Goal: Contribute content

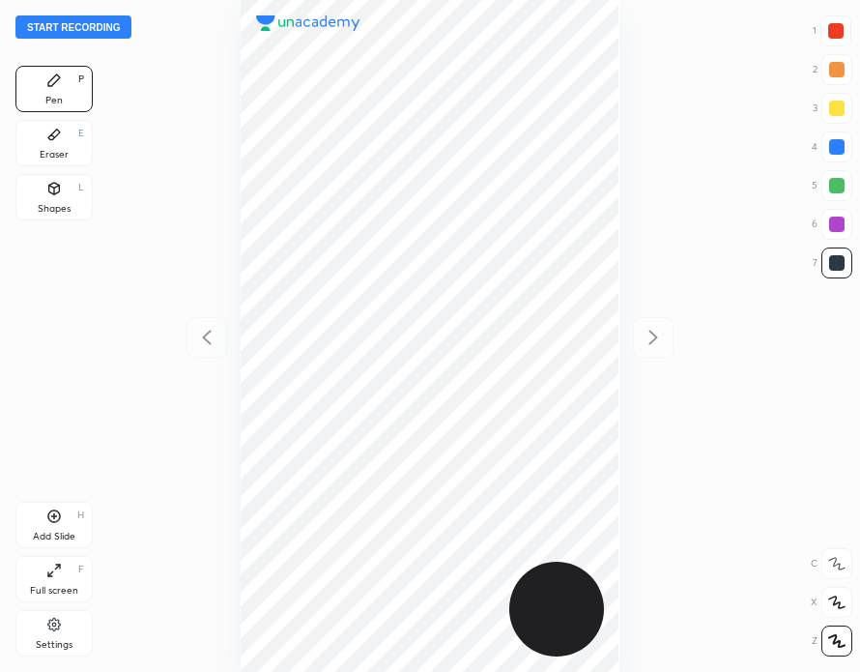
scroll to position [672, 551]
click at [108, 18] on button "Start recording" at bounding box center [73, 26] width 116 height 23
click at [840, 30] on div at bounding box center [835, 30] width 15 height 15
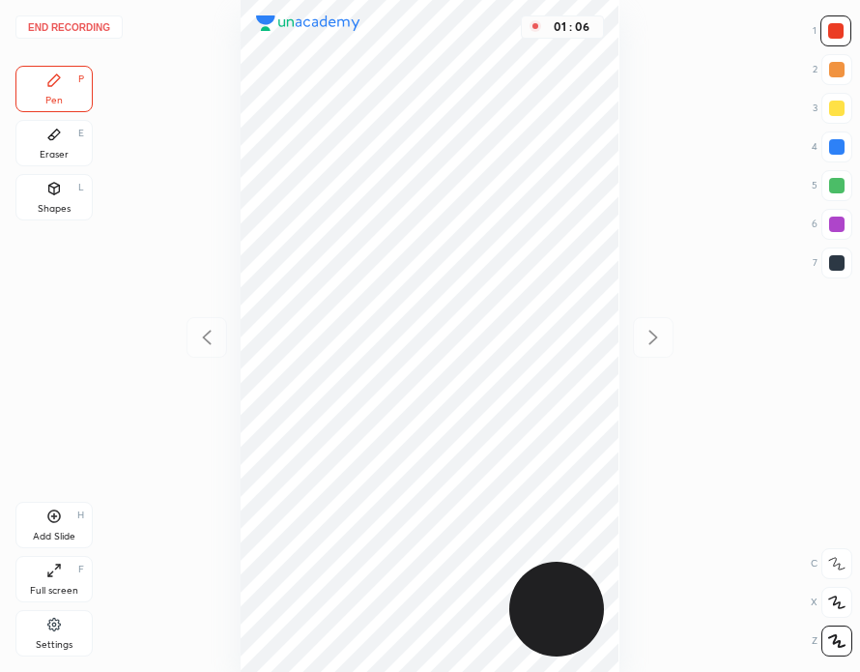
click at [838, 261] on div at bounding box center [836, 262] width 15 height 15
click at [64, 521] on div "Add Slide H" at bounding box center [53, 524] width 77 height 46
click at [100, 30] on button "End recording" at bounding box center [68, 26] width 107 height 23
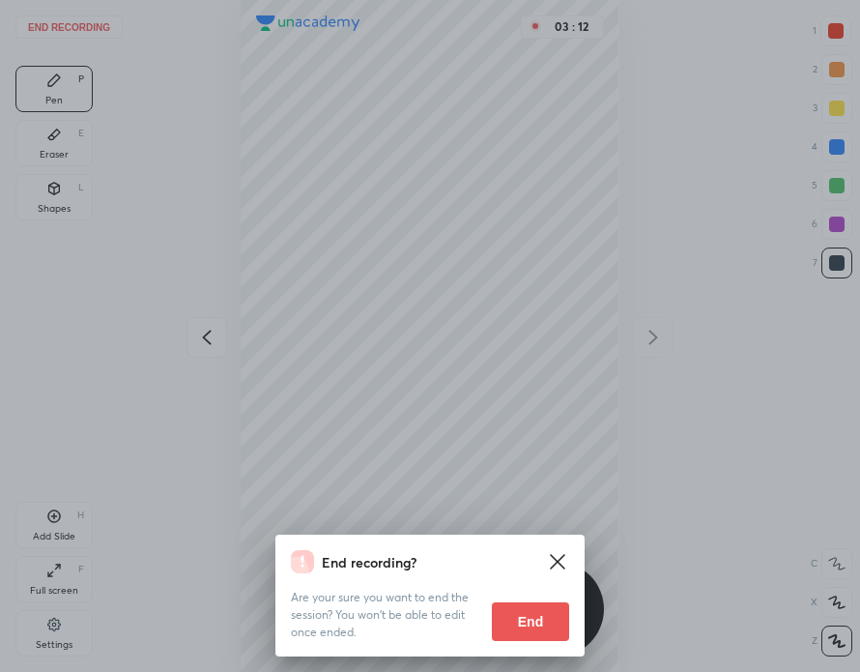
click at [544, 619] on button "End" at bounding box center [530, 621] width 77 height 39
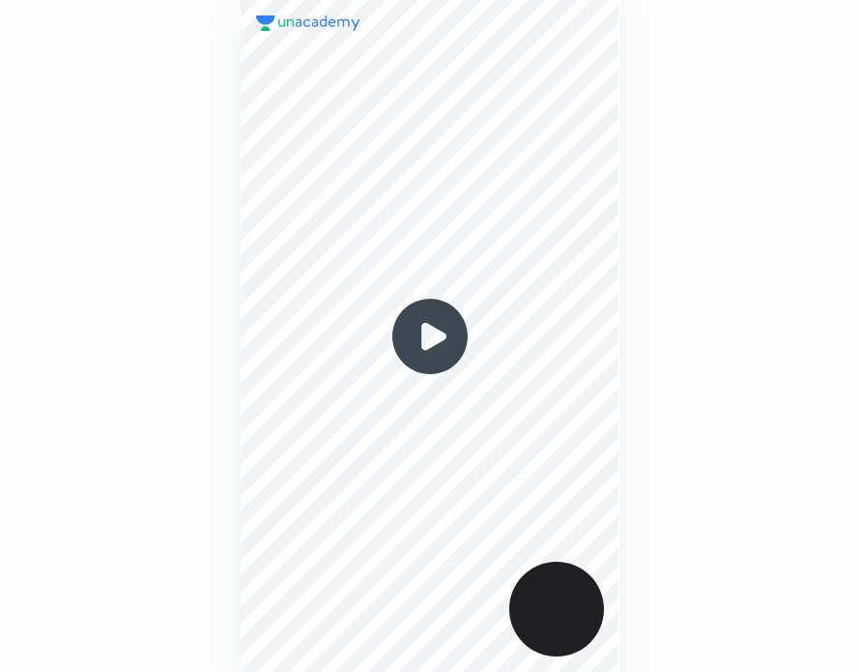
scroll to position [672, 551]
